Goal: Task Accomplishment & Management: Use online tool/utility

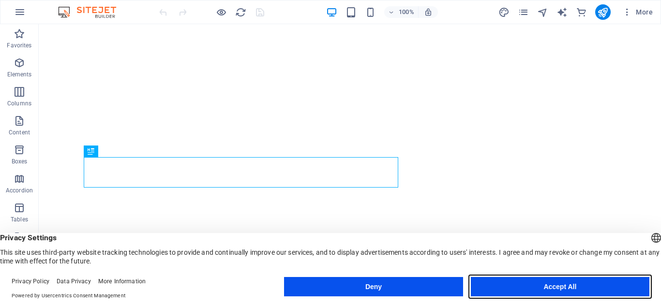
click at [508, 284] on button "Accept All" at bounding box center [560, 286] width 179 height 19
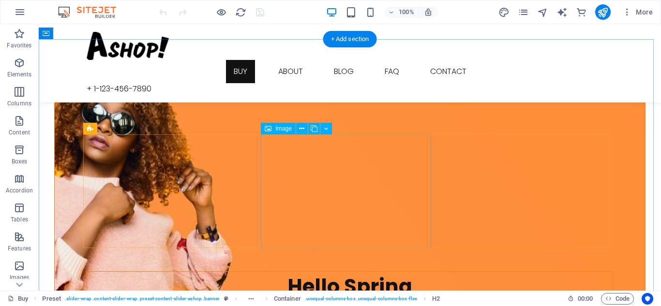
scroll to position [654, 0]
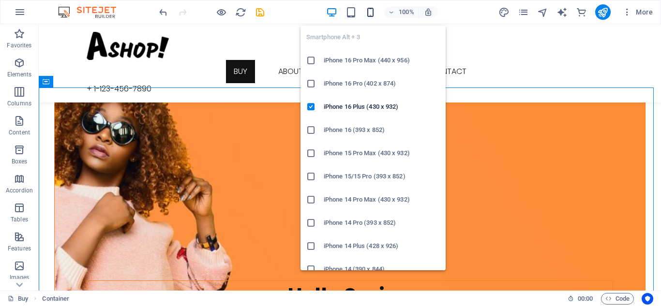
click at [374, 16] on icon "button" at bounding box center [370, 12] width 11 height 11
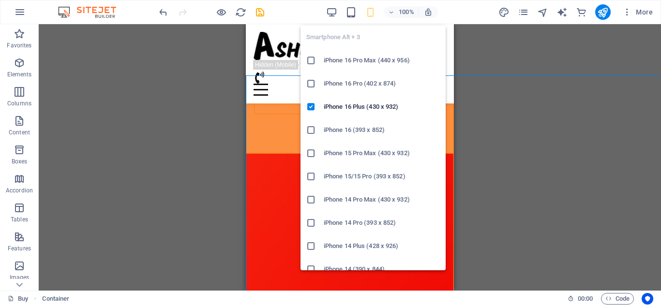
scroll to position [666, 0]
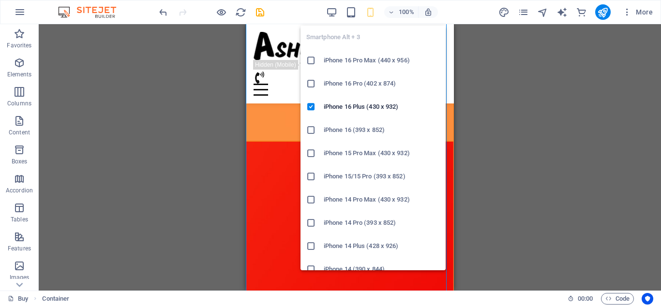
click at [370, 61] on h6 "iPhone 16 Pro Max (440 x 956)" at bounding box center [382, 61] width 116 height 12
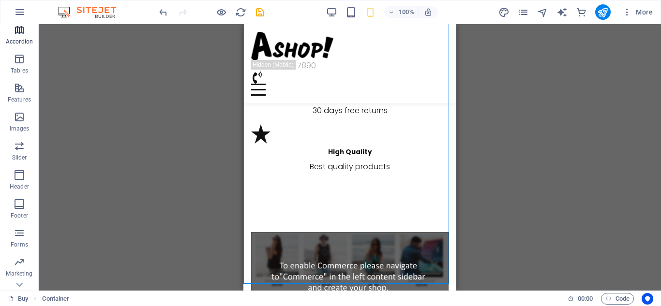
scroll to position [198, 0]
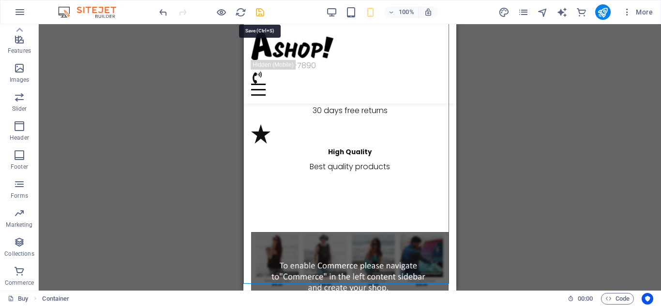
click at [259, 13] on icon "save" at bounding box center [260, 12] width 11 height 11
checkbox input "false"
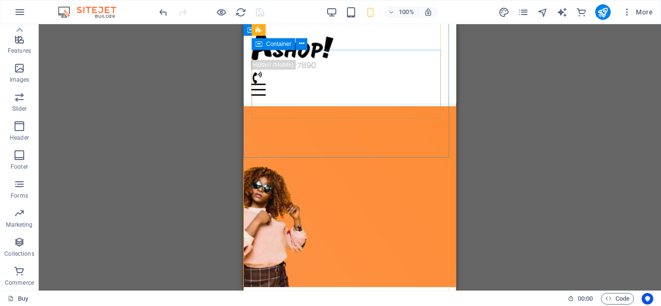
scroll to position [0, 0]
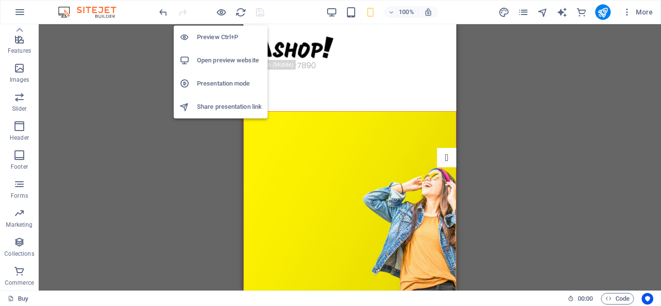
click at [229, 69] on li "Open preview website" at bounding box center [221, 60] width 94 height 23
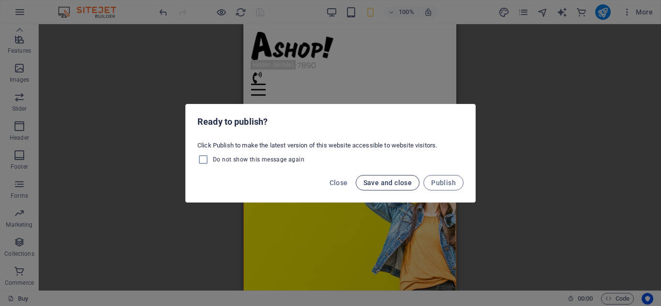
click at [395, 181] on span "Save and close" at bounding box center [387, 183] width 49 height 8
